Goal: Information Seeking & Learning: Learn about a topic

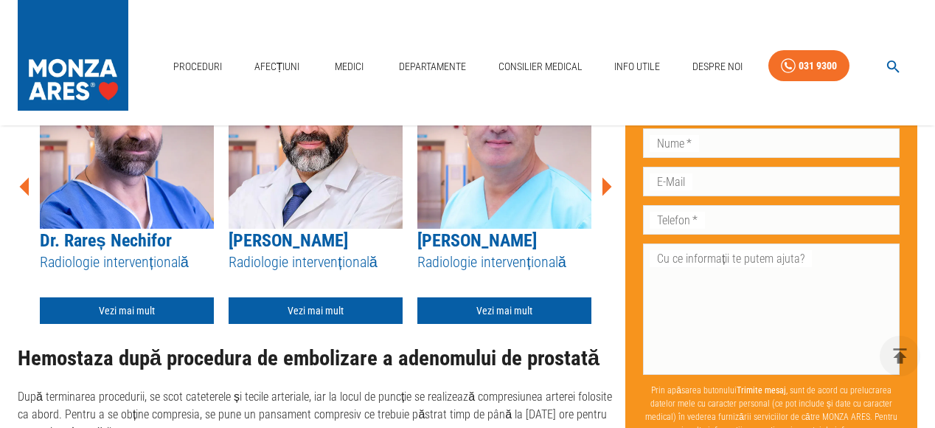
scroll to position [2582, 0]
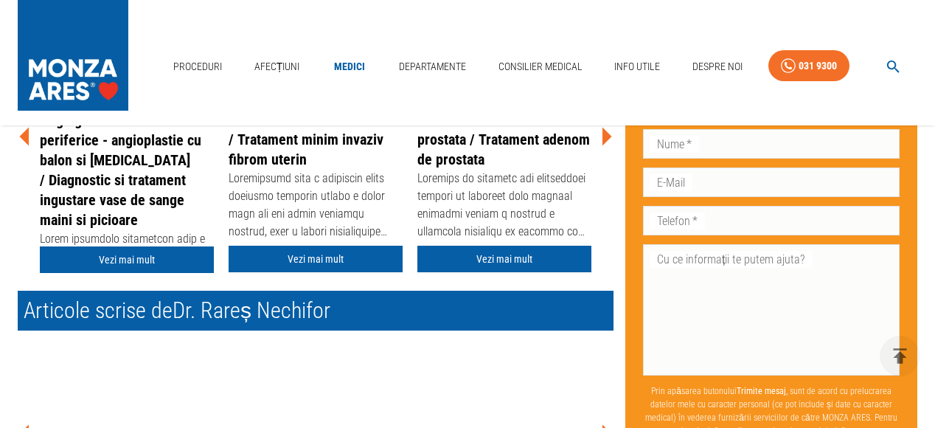
scroll to position [516, 0]
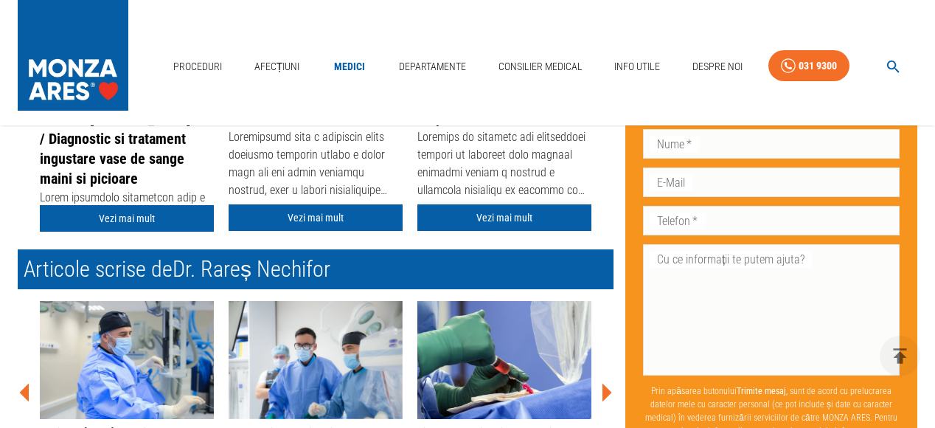
click at [491, 215] on link "Vezi mai mult" at bounding box center [505, 217] width 174 height 27
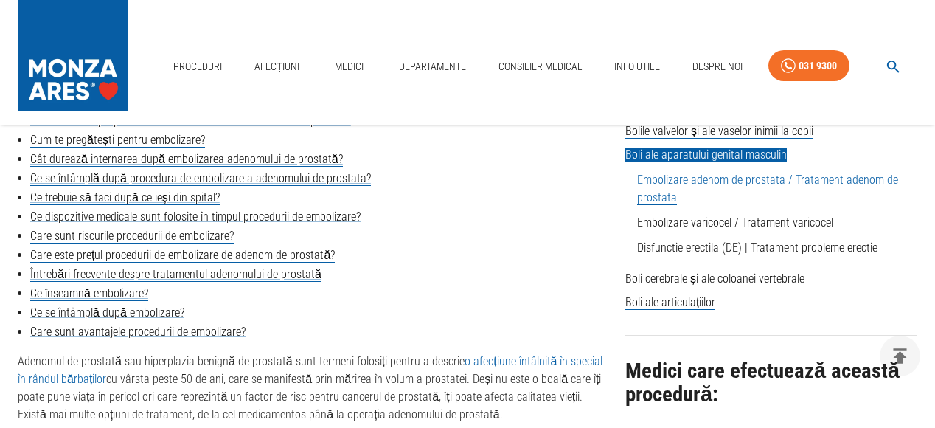
scroll to position [664, 0]
